Goal: Task Accomplishment & Management: Manage account settings

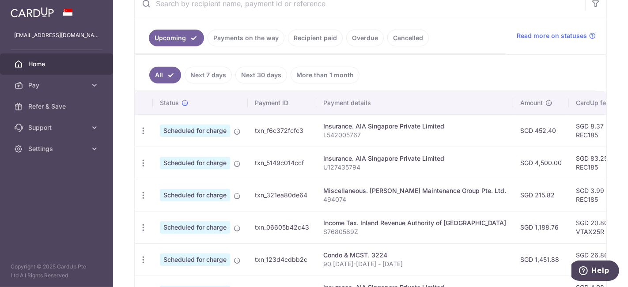
scroll to position [196, 0]
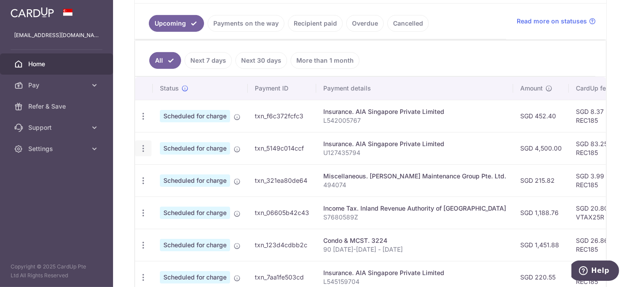
click at [144, 146] on icon "button" at bounding box center [143, 148] width 9 height 9
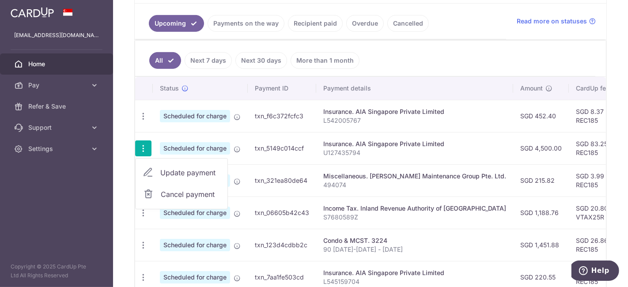
click at [160, 167] on span "Update payment" at bounding box center [190, 172] width 60 height 11
radio input "true"
type input "4,500.00"
type input "[DATE]"
type input "U127435794"
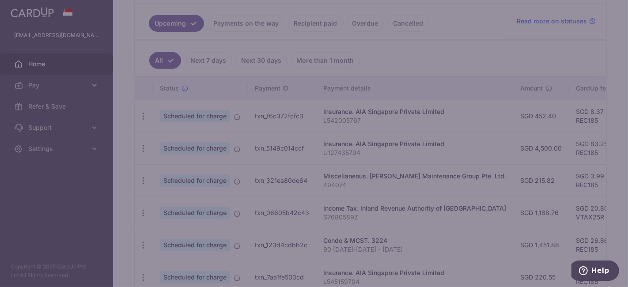
type input "REC185"
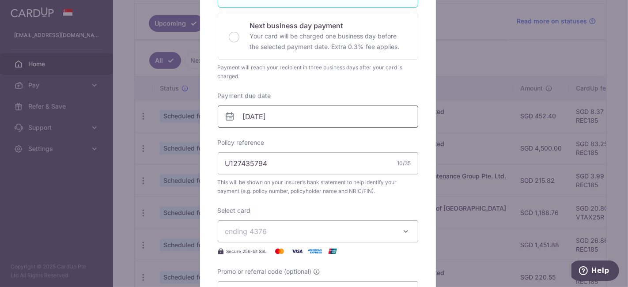
click at [288, 116] on input "[DATE]" at bounding box center [318, 117] width 201 height 22
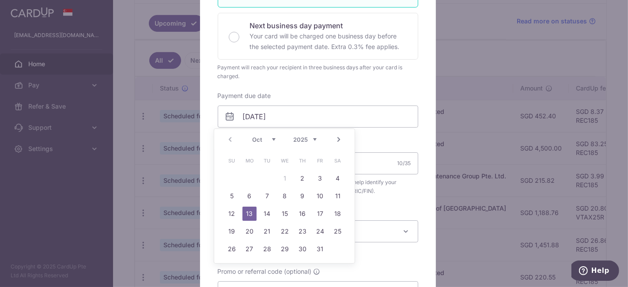
click at [338, 138] on link "Next" at bounding box center [339, 139] width 11 height 11
click at [227, 138] on link "Prev" at bounding box center [230, 139] width 11 height 11
click at [340, 136] on link "Next" at bounding box center [339, 139] width 11 height 11
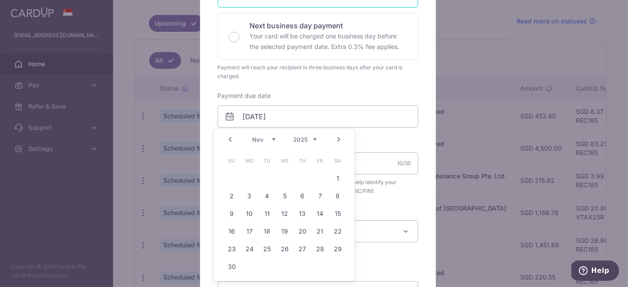
click at [340, 136] on link "Next" at bounding box center [339, 139] width 11 height 11
click at [285, 213] on link "17" at bounding box center [285, 214] width 14 height 14
type input "[DATE]"
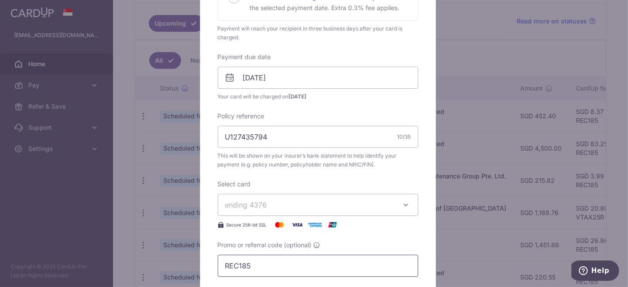
scroll to position [343, 0]
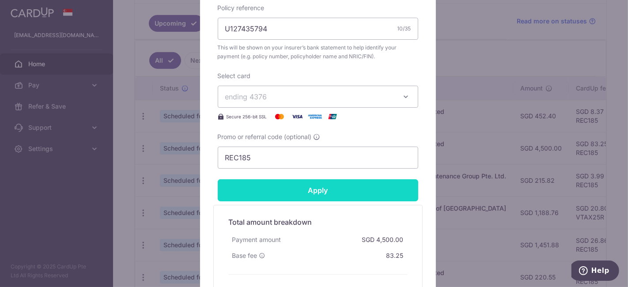
click at [304, 190] on input "Apply" at bounding box center [318, 190] width 201 height 22
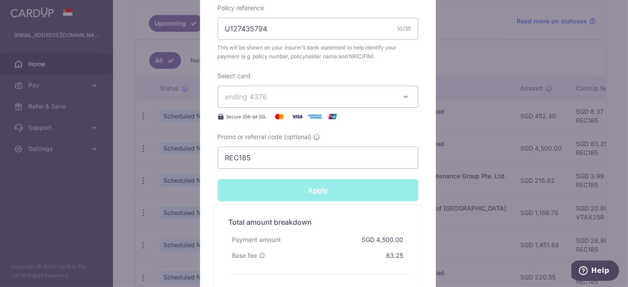
type input "Successfully Applied"
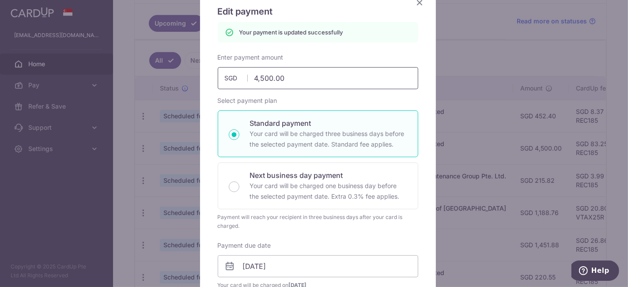
scroll to position [0, 0]
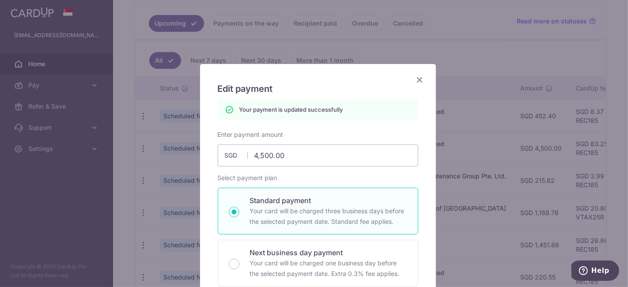
click at [415, 79] on icon "Close" at bounding box center [420, 79] width 11 height 11
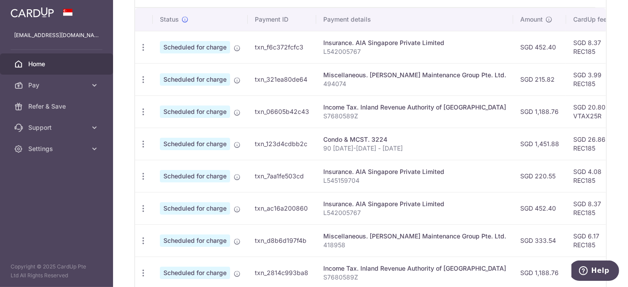
scroll to position [250, 0]
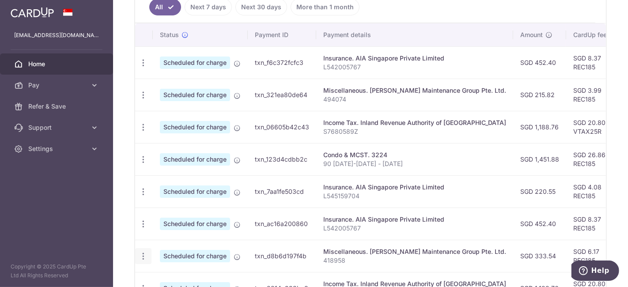
click at [141, 254] on icon "button" at bounding box center [143, 256] width 9 height 9
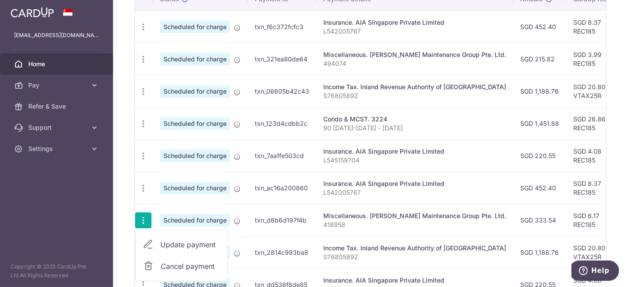
scroll to position [299, 0]
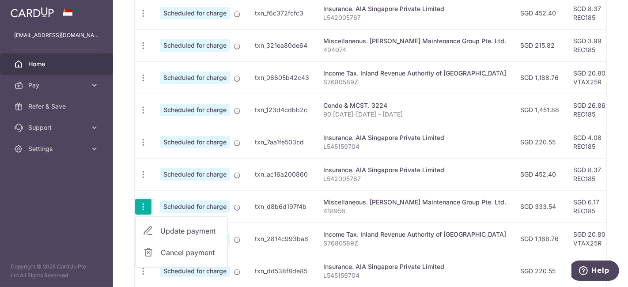
click at [160, 226] on span "Update payment" at bounding box center [190, 231] width 60 height 11
radio input "true"
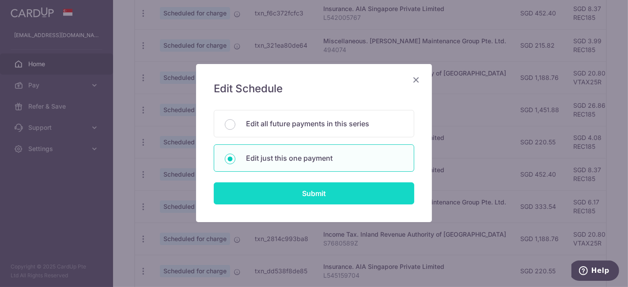
click at [319, 194] on input "Submit" at bounding box center [314, 194] width 201 height 22
radio input "true"
type input "333.54"
type input "[DATE]"
type input "418958"
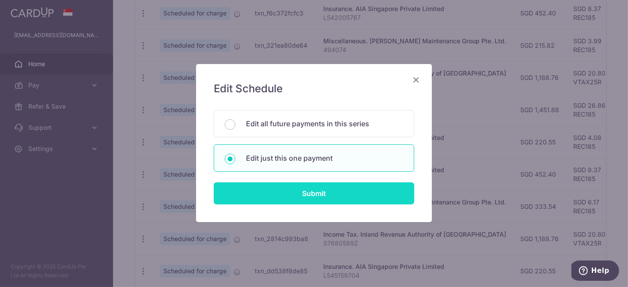
type input "REC185"
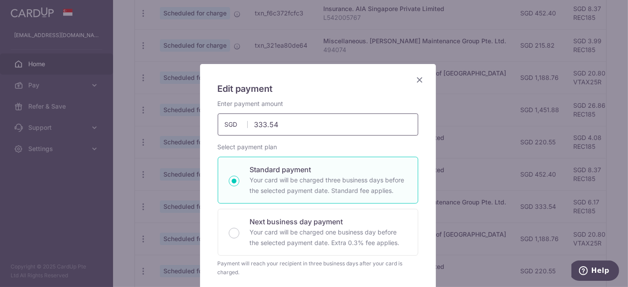
drag, startPoint x: 278, startPoint y: 128, endPoint x: 205, endPoint y: 128, distance: 72.9
type input "159.14"
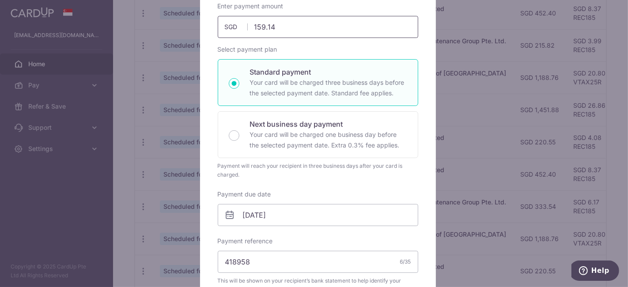
scroll to position [98, 0]
drag, startPoint x: 271, startPoint y: 266, endPoint x: 198, endPoint y: 267, distance: 73.4
click at [178, 270] on div "Edit payment By clicking apply, you will make changes to all payments to Luce M…" at bounding box center [314, 143] width 628 height 287
paste input "501262"
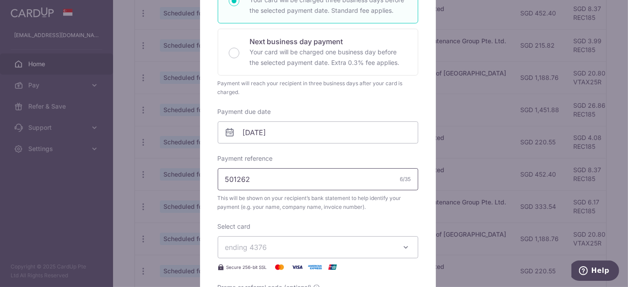
scroll to position [245, 0]
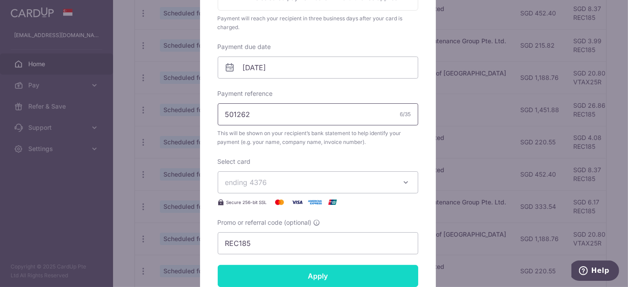
type input "501262"
click at [299, 277] on input "Apply" at bounding box center [318, 276] width 201 height 22
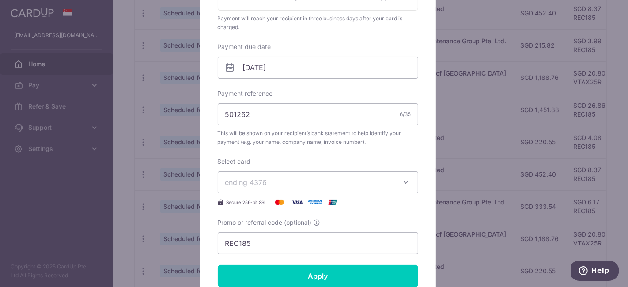
type input "Successfully Applied"
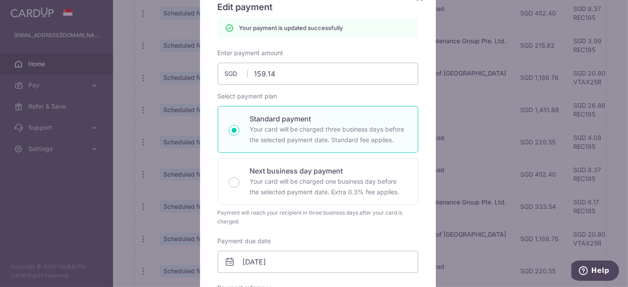
scroll to position [0, 0]
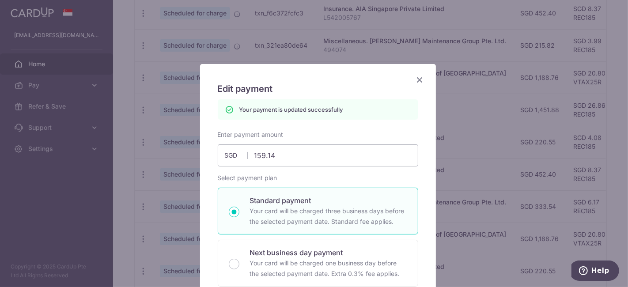
click at [415, 77] on icon "Close" at bounding box center [420, 79] width 11 height 11
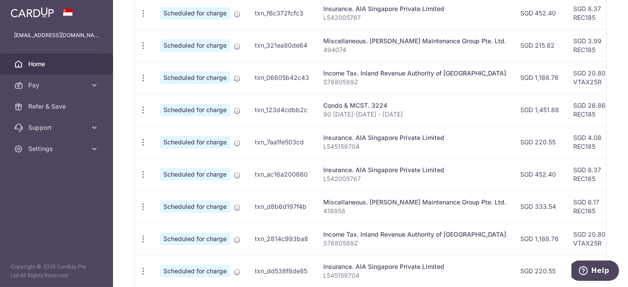
scroll to position [53, 0]
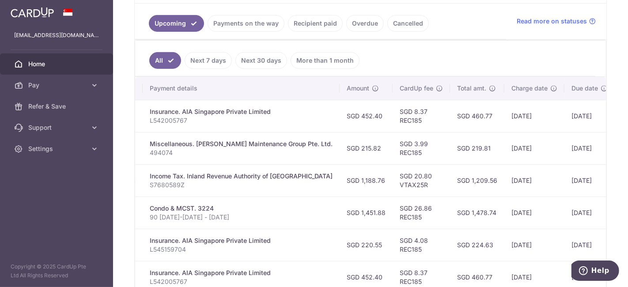
scroll to position [245, 0]
